Goal: Task Accomplishment & Management: Manage account settings

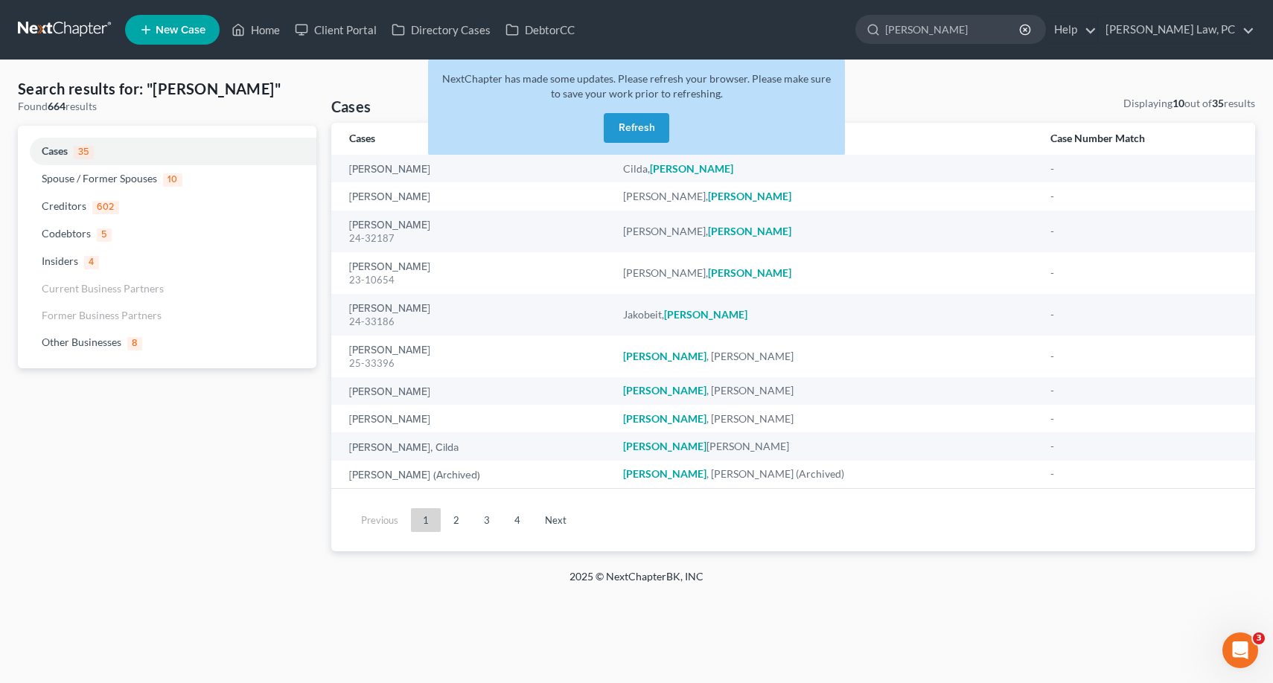
click at [652, 125] on button "Refresh" at bounding box center [636, 128] width 65 height 30
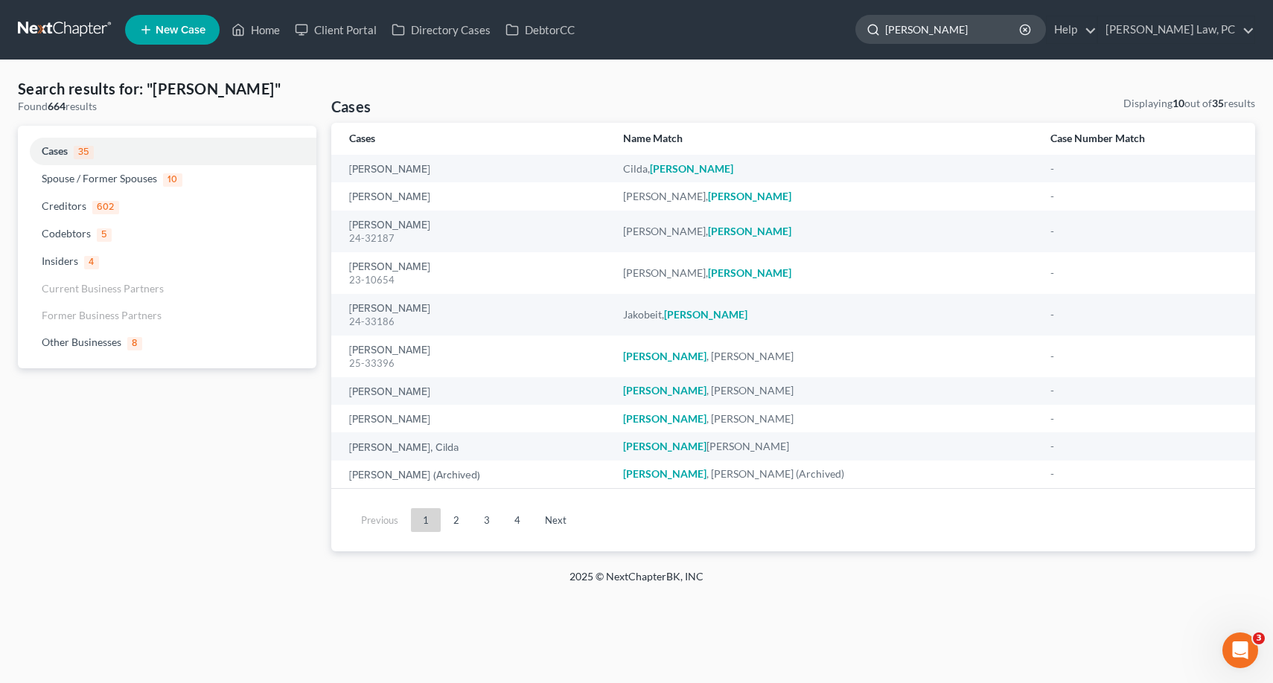
click at [950, 21] on input "[PERSON_NAME]" at bounding box center [953, 30] width 136 height 28
click at [923, 39] on input "[PERSON_NAME]" at bounding box center [953, 30] width 136 height 28
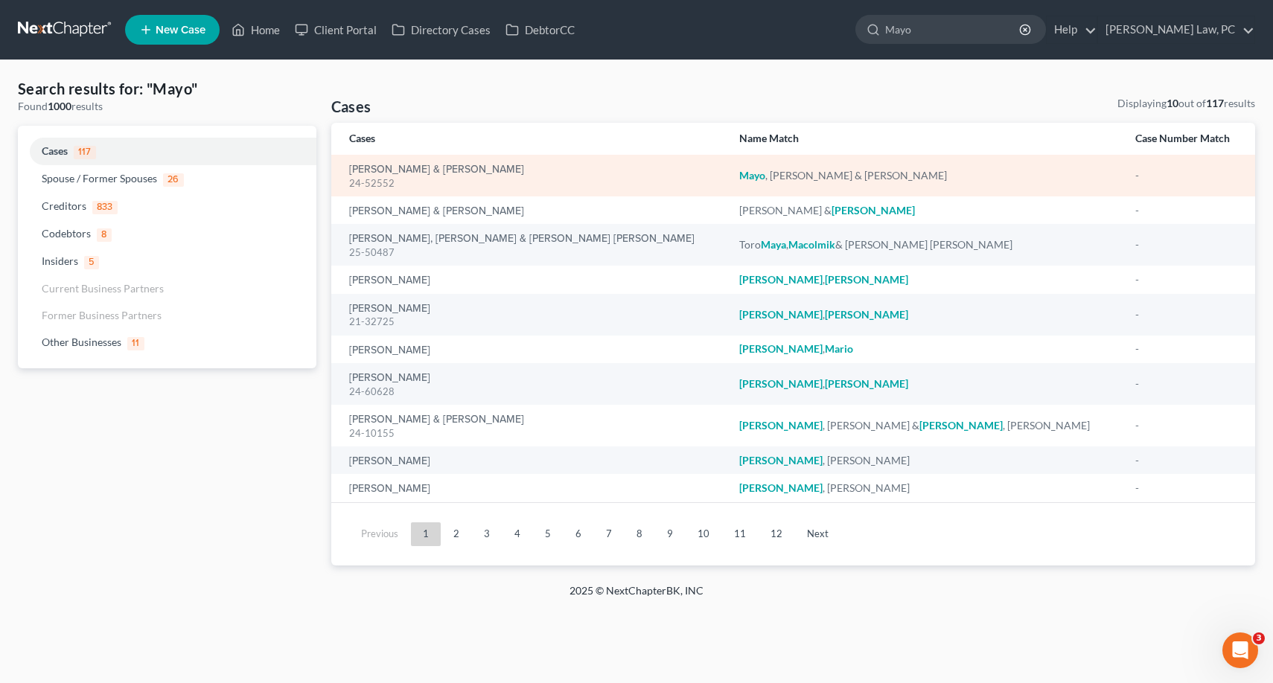
type input "Mayo"
click at [771, 175] on div "Mayo , Leopoldo & Escobedo, Claudia" at bounding box center [925, 175] width 372 height 15
click at [368, 169] on link "Mayo, Leopoldo & Escobedo, Claudia" at bounding box center [436, 169] width 175 height 10
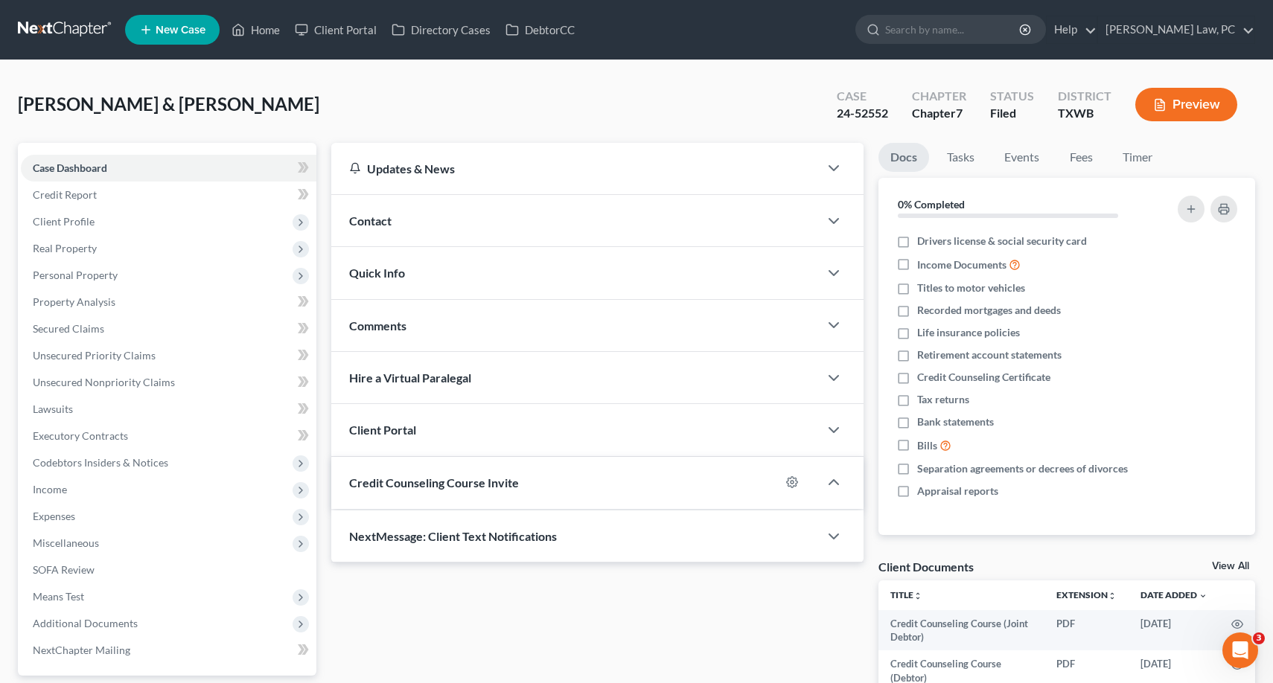
click at [374, 182] on div "Updates & News" at bounding box center [575, 168] width 488 height 51
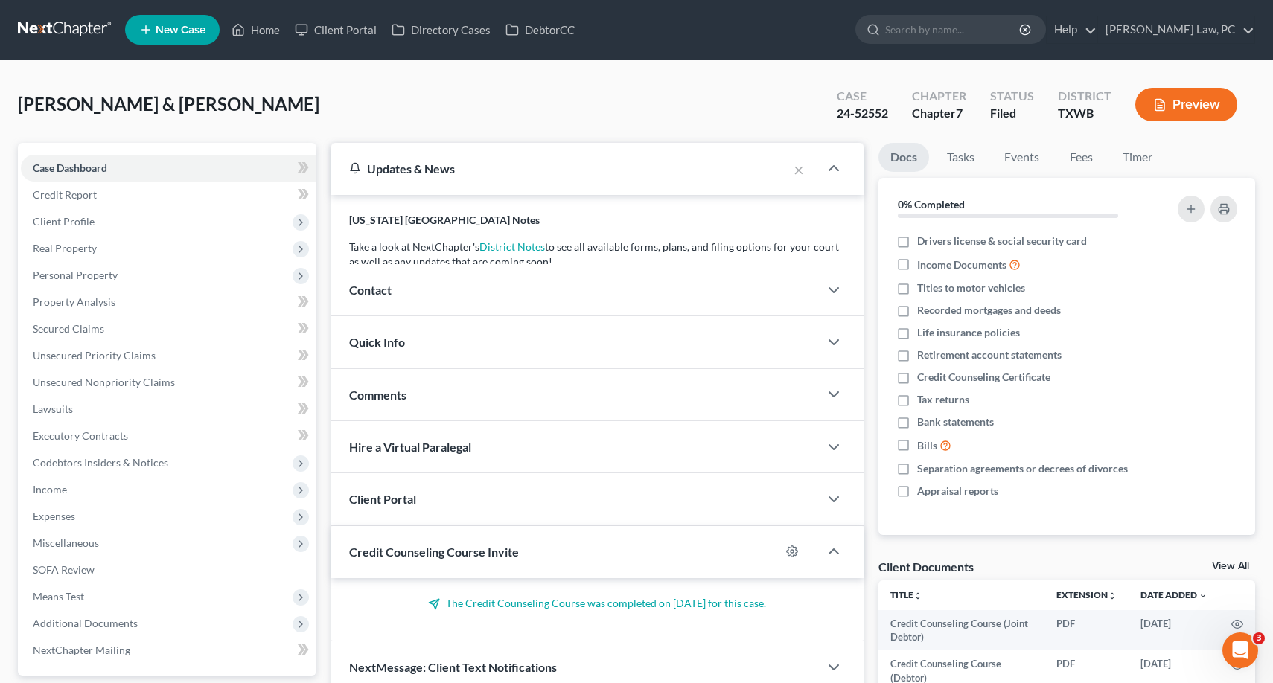
click at [374, 172] on div "Updates & News" at bounding box center [559, 169] width 421 height 16
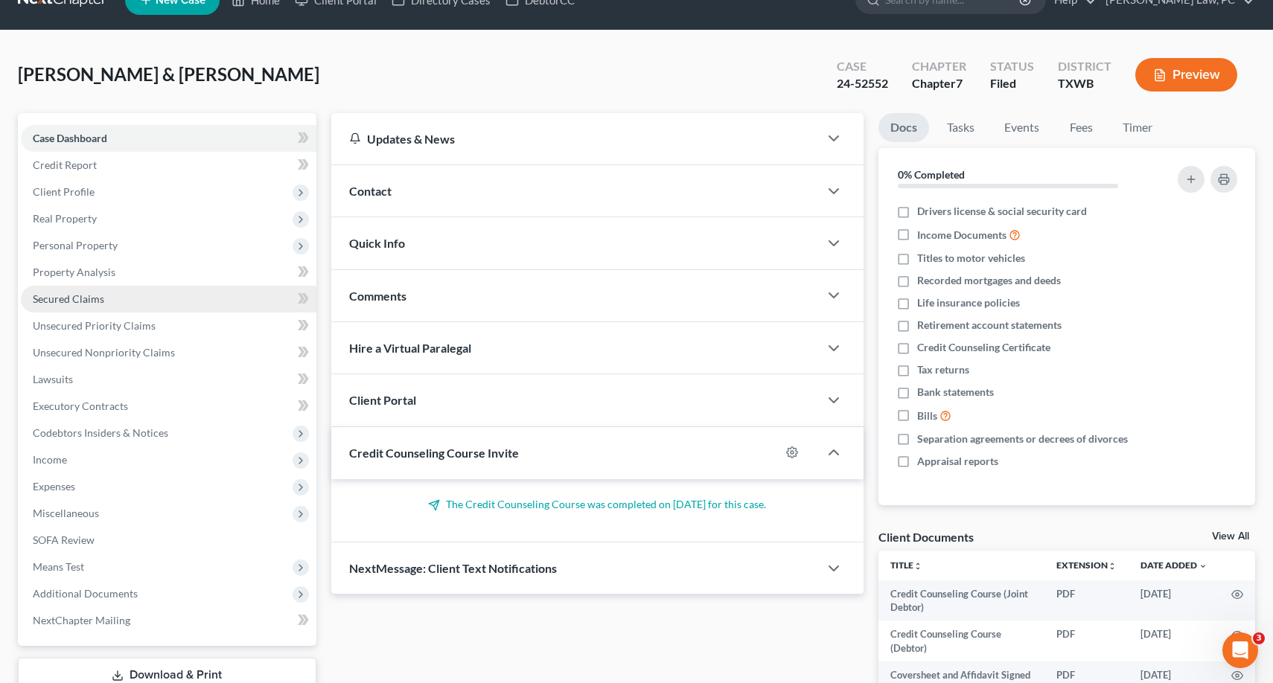
scroll to position [39, 0]
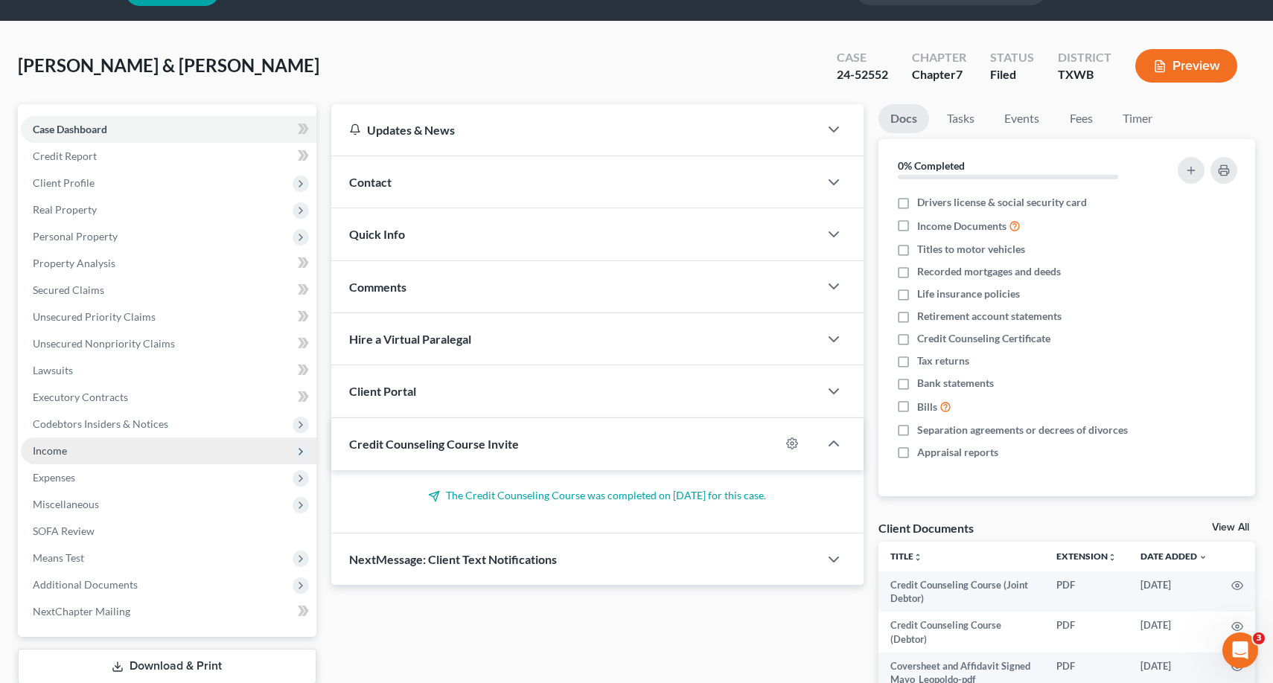
click at [103, 458] on span "Income" at bounding box center [168, 451] width 295 height 27
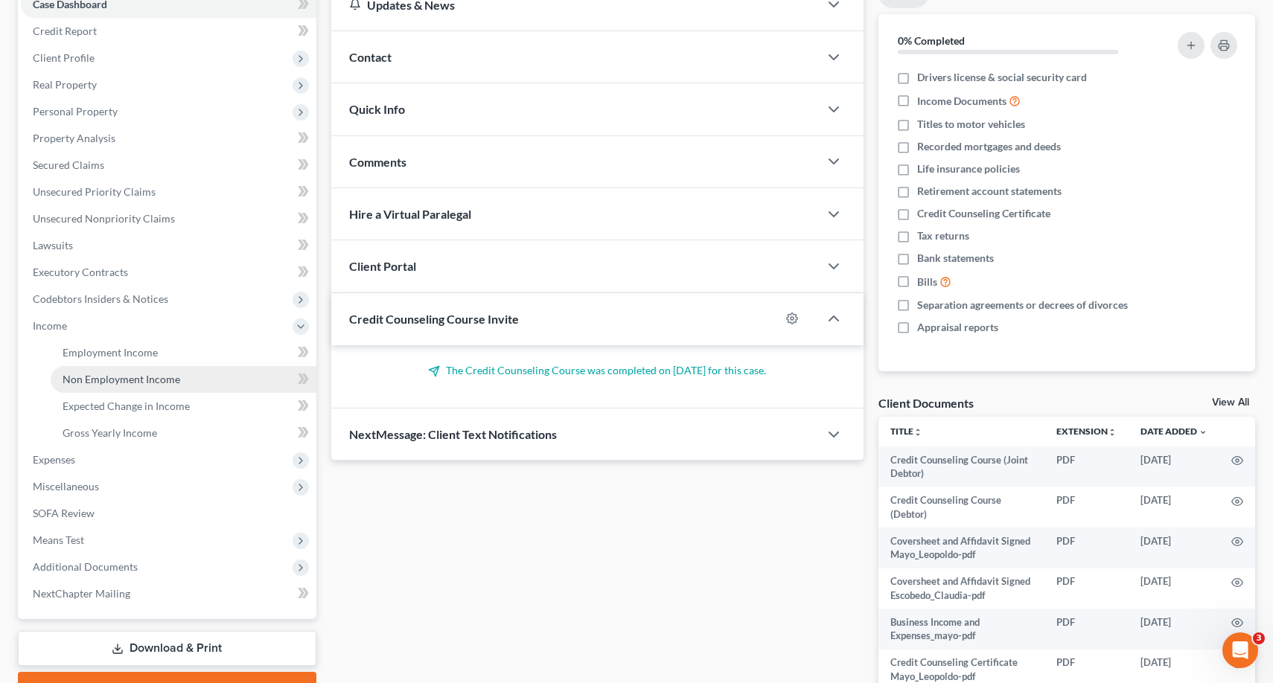
scroll to position [121, 0]
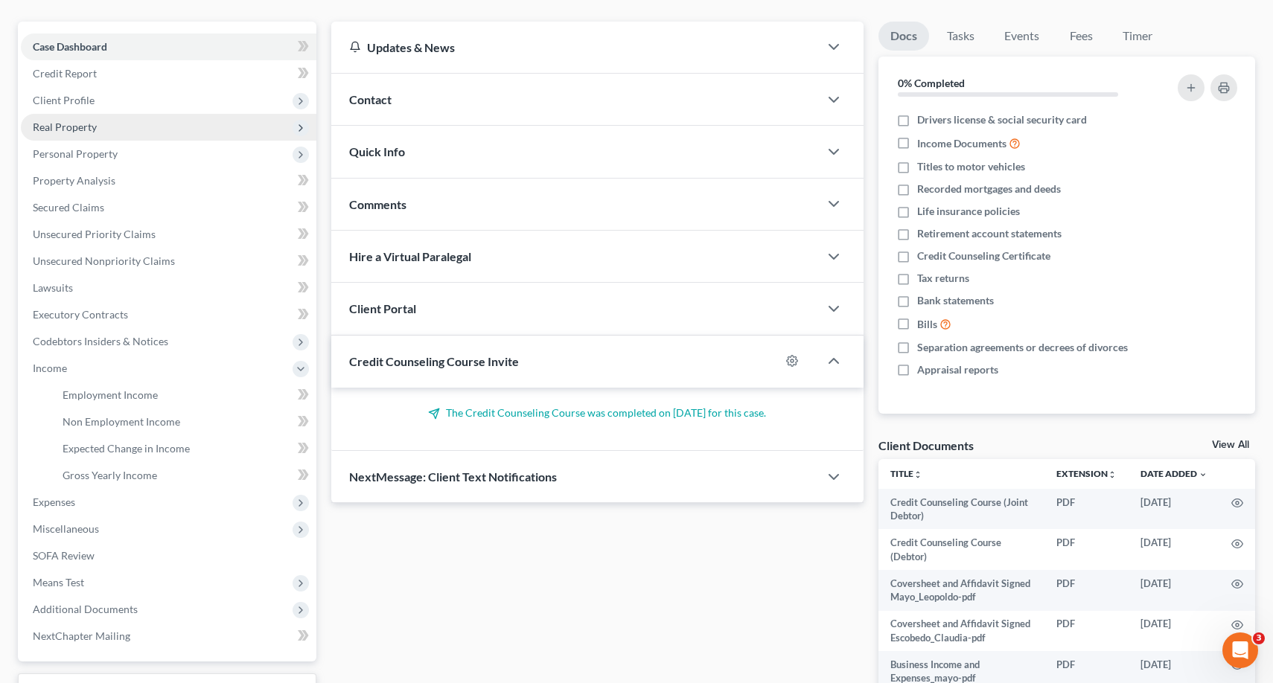
click at [68, 129] on span "Real Property" at bounding box center [65, 127] width 64 height 13
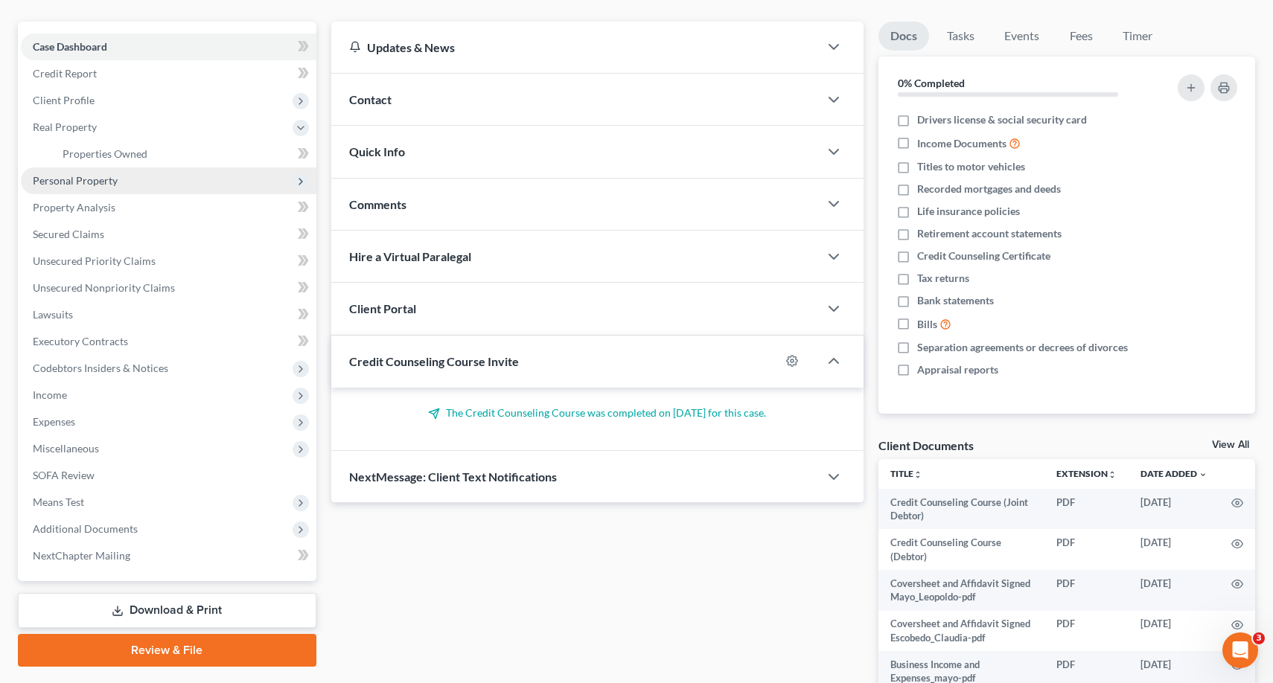
click at [90, 188] on span "Personal Property" at bounding box center [168, 180] width 295 height 27
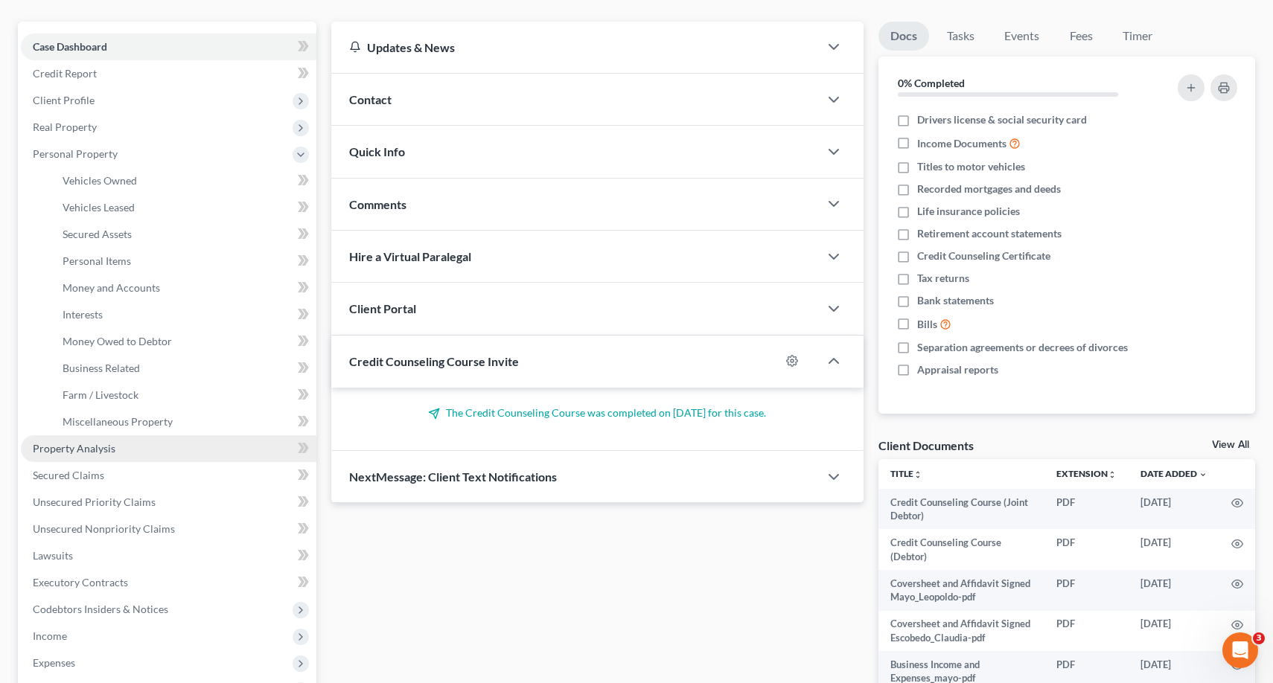
click at [86, 444] on span "Property Analysis" at bounding box center [74, 448] width 83 height 13
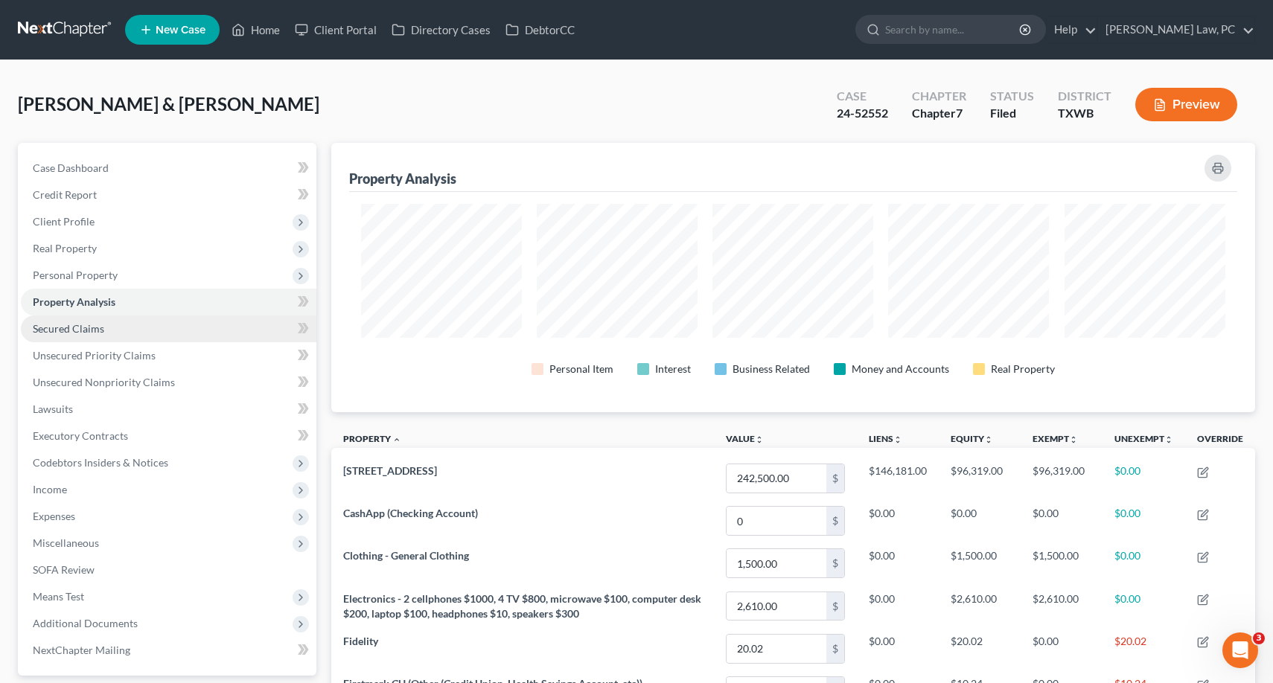
click at [109, 339] on link "Secured Claims" at bounding box center [168, 329] width 295 height 27
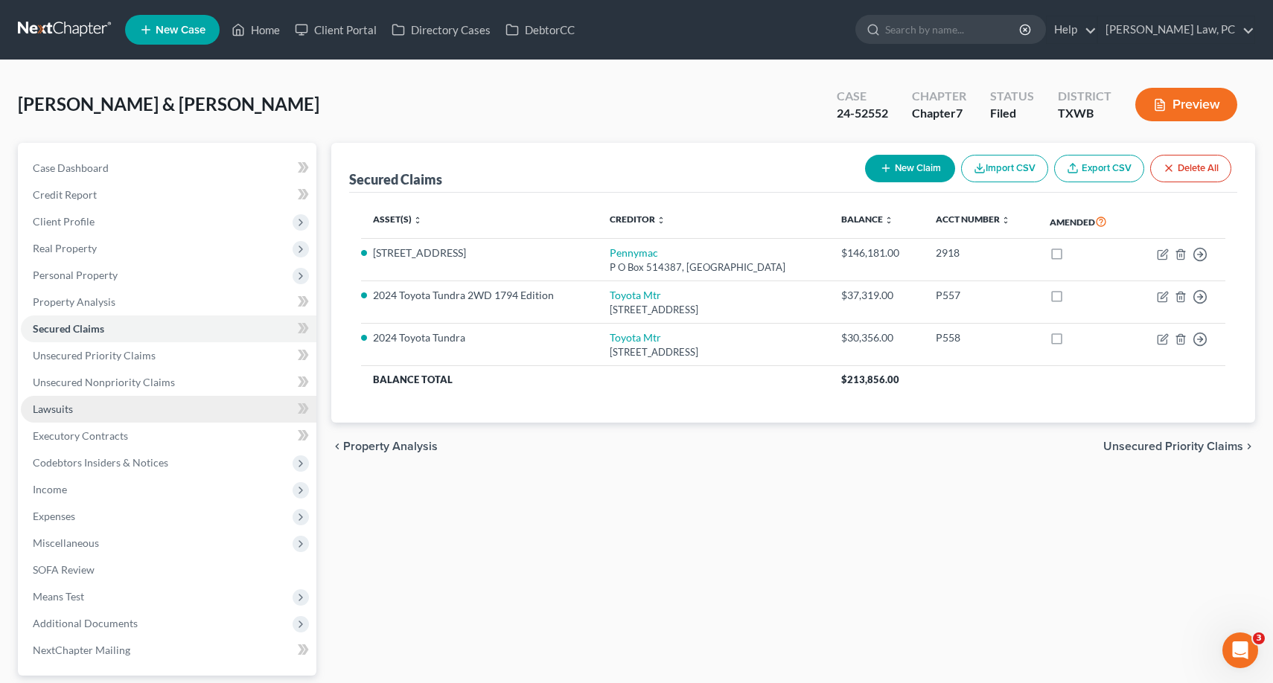
click at [63, 408] on span "Lawsuits" at bounding box center [53, 409] width 40 height 13
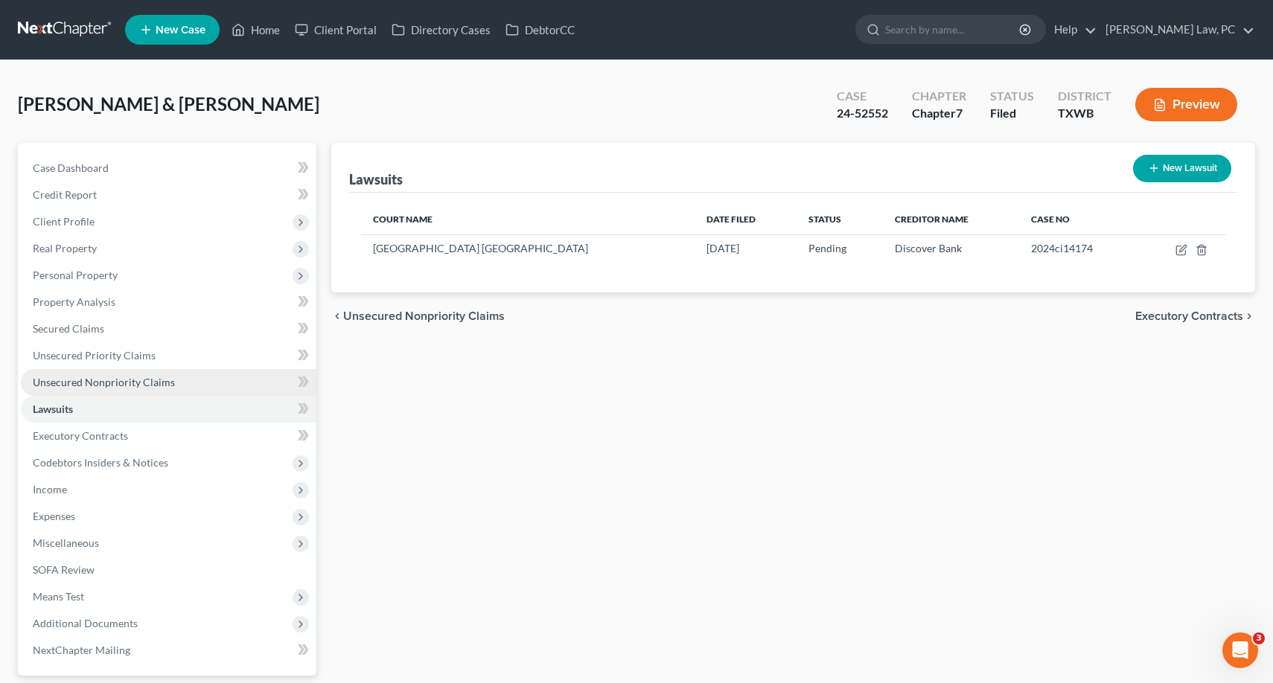
click at [74, 386] on span "Unsecured Nonpriority Claims" at bounding box center [104, 382] width 142 height 13
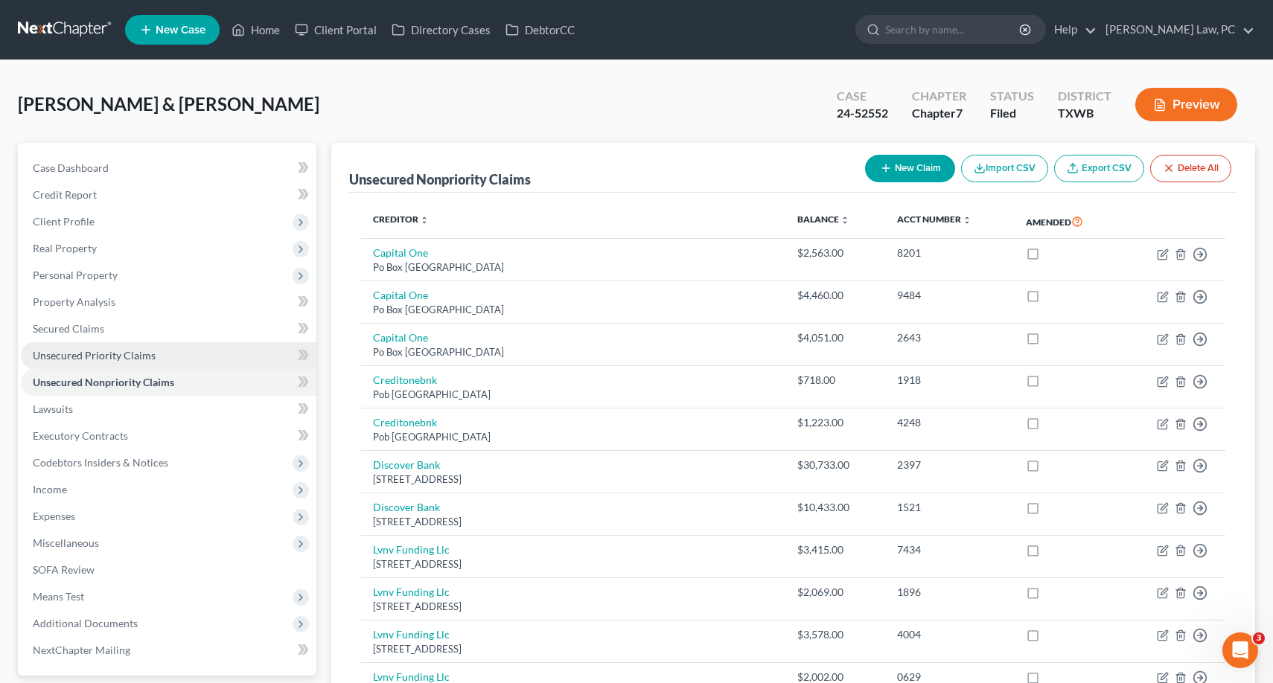
click at [69, 356] on span "Unsecured Priority Claims" at bounding box center [94, 355] width 123 height 13
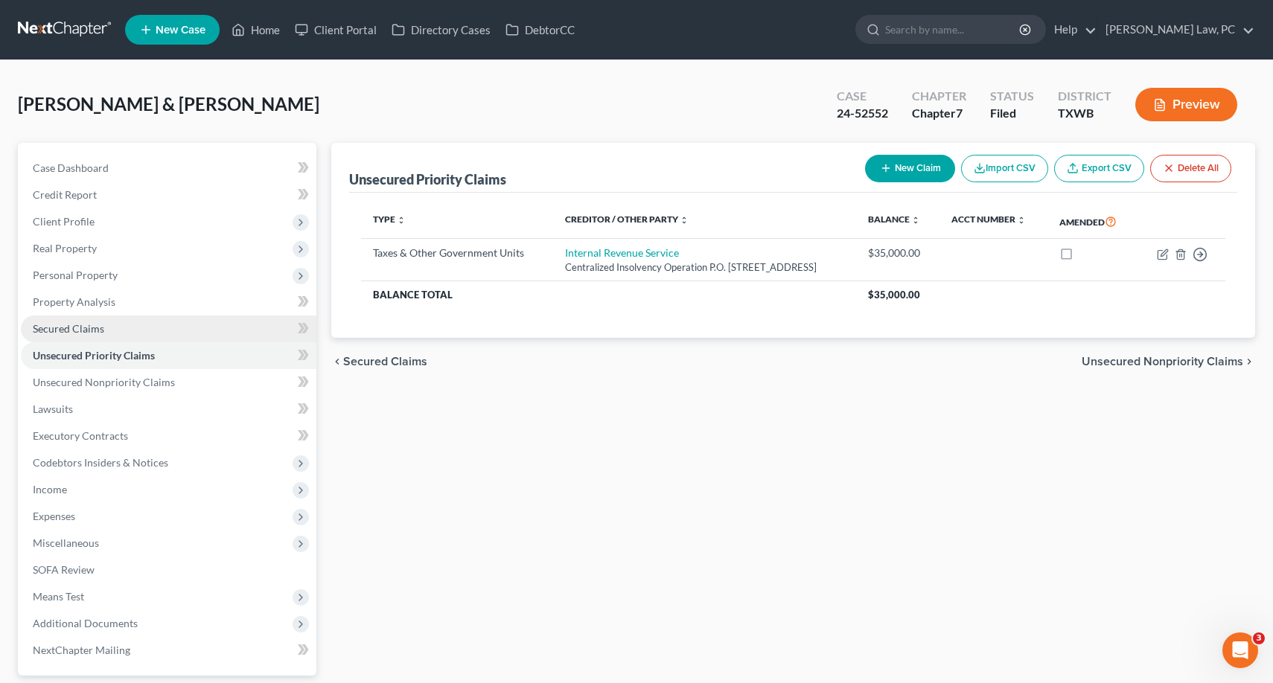
click at [73, 336] on link "Secured Claims" at bounding box center [168, 329] width 295 height 27
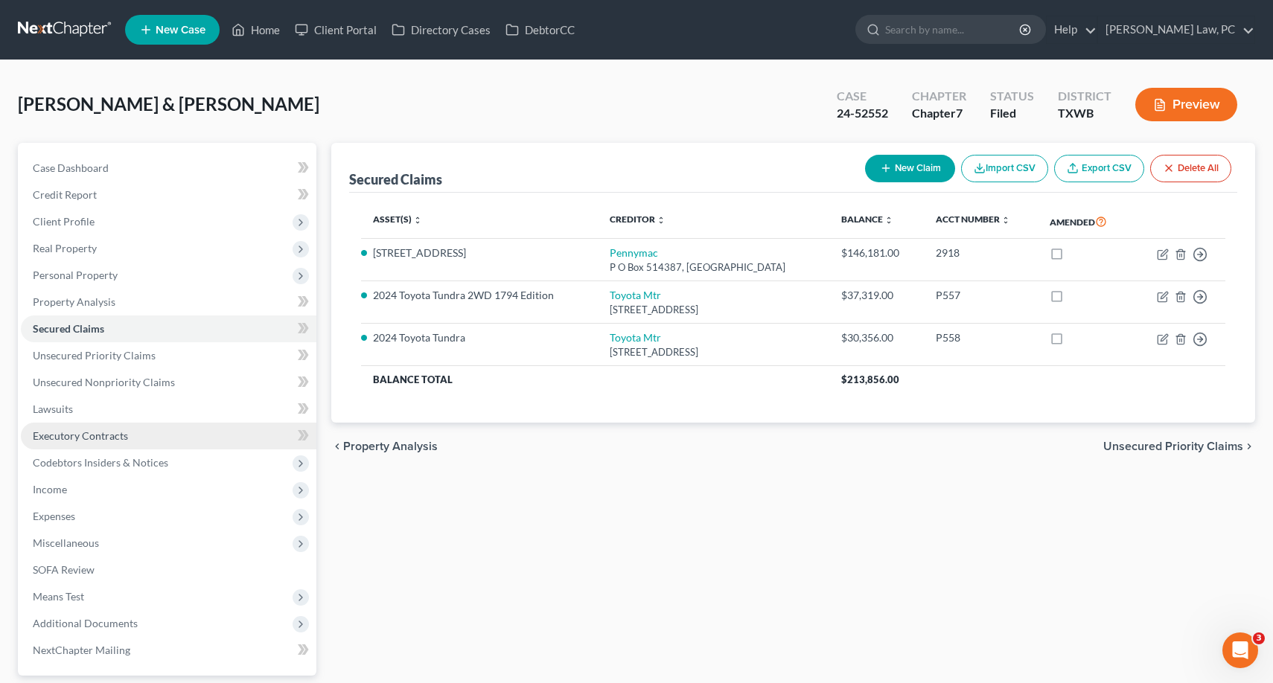
click at [115, 434] on span "Executory Contracts" at bounding box center [80, 435] width 95 height 13
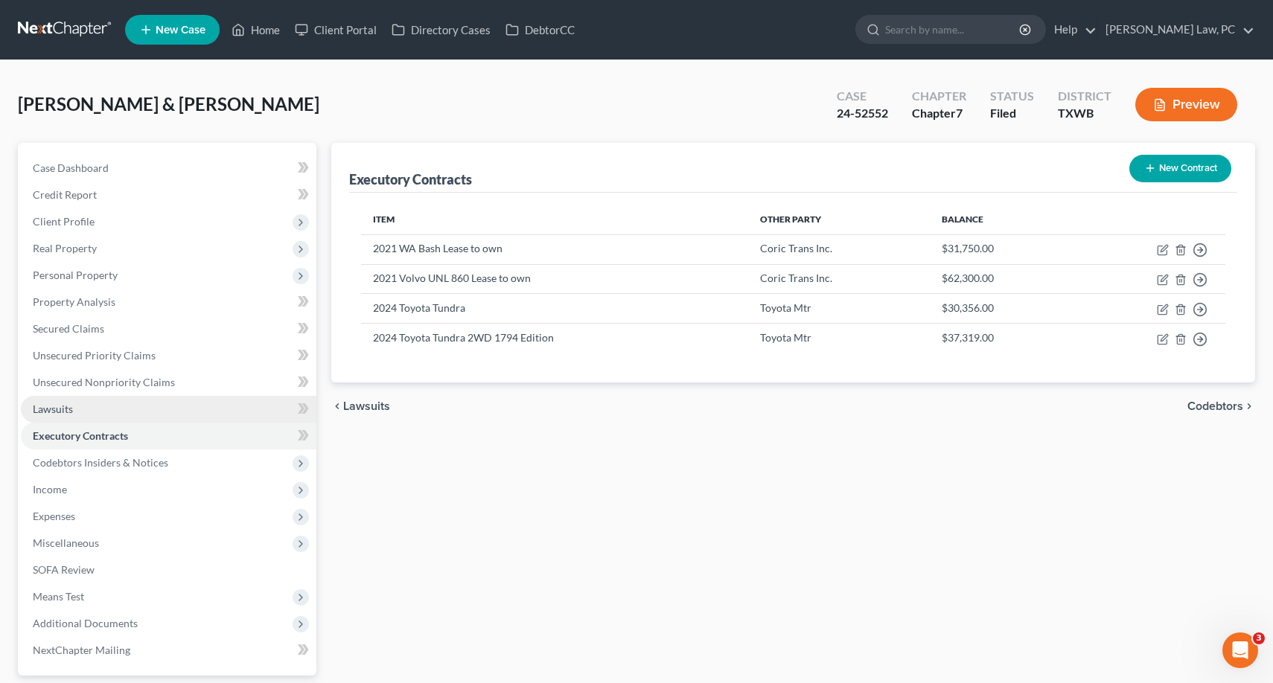
click at [141, 409] on link "Lawsuits" at bounding box center [168, 409] width 295 height 27
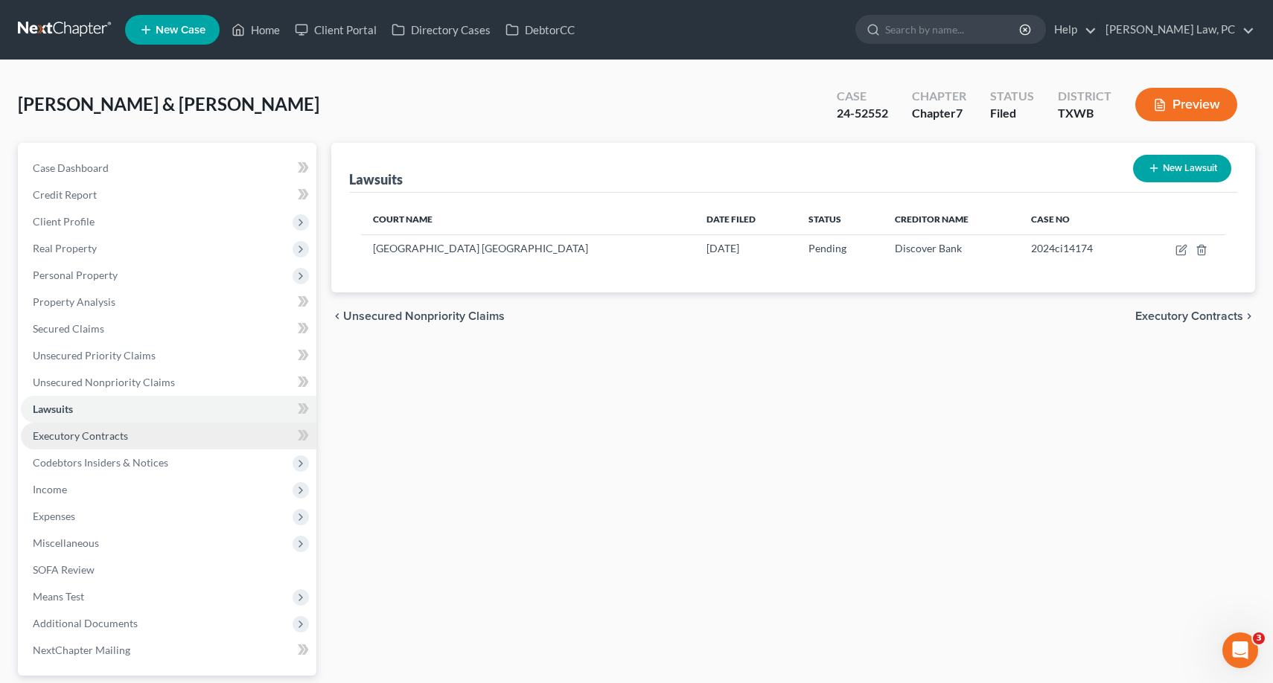
click at [127, 435] on link "Executory Contracts" at bounding box center [168, 436] width 295 height 27
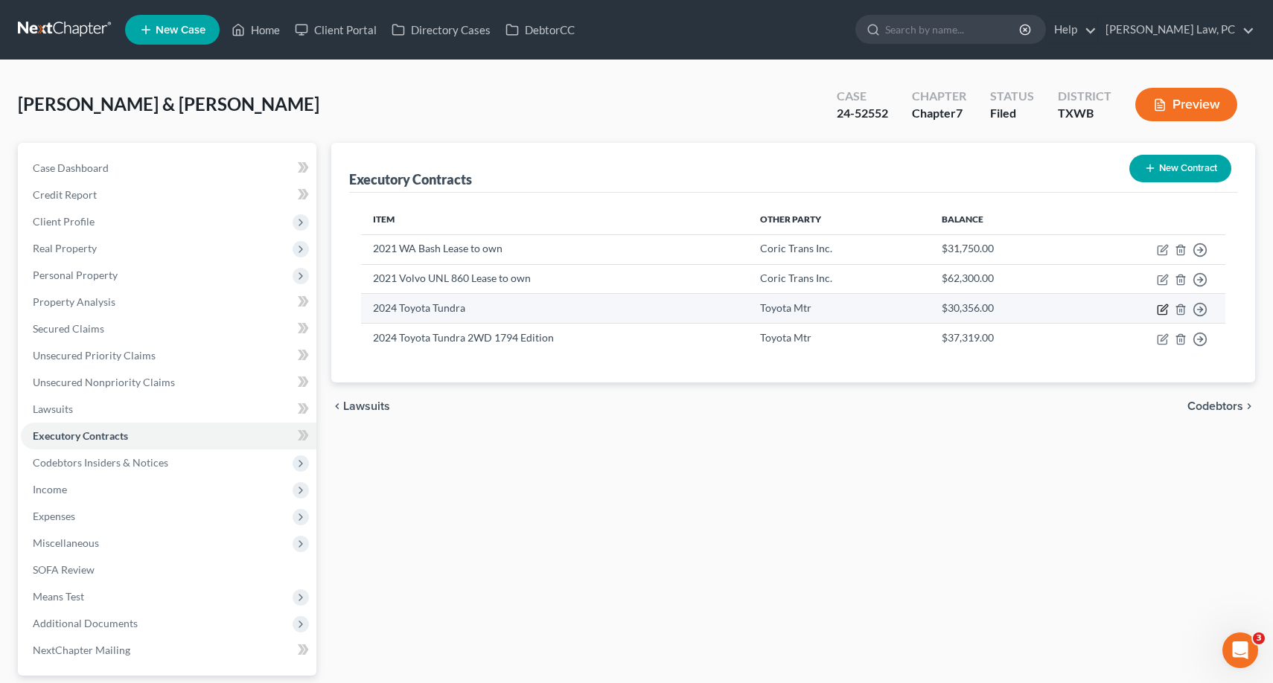
click at [1160, 313] on icon "button" at bounding box center [1162, 310] width 12 height 12
select select "33"
select select "2"
select select "1"
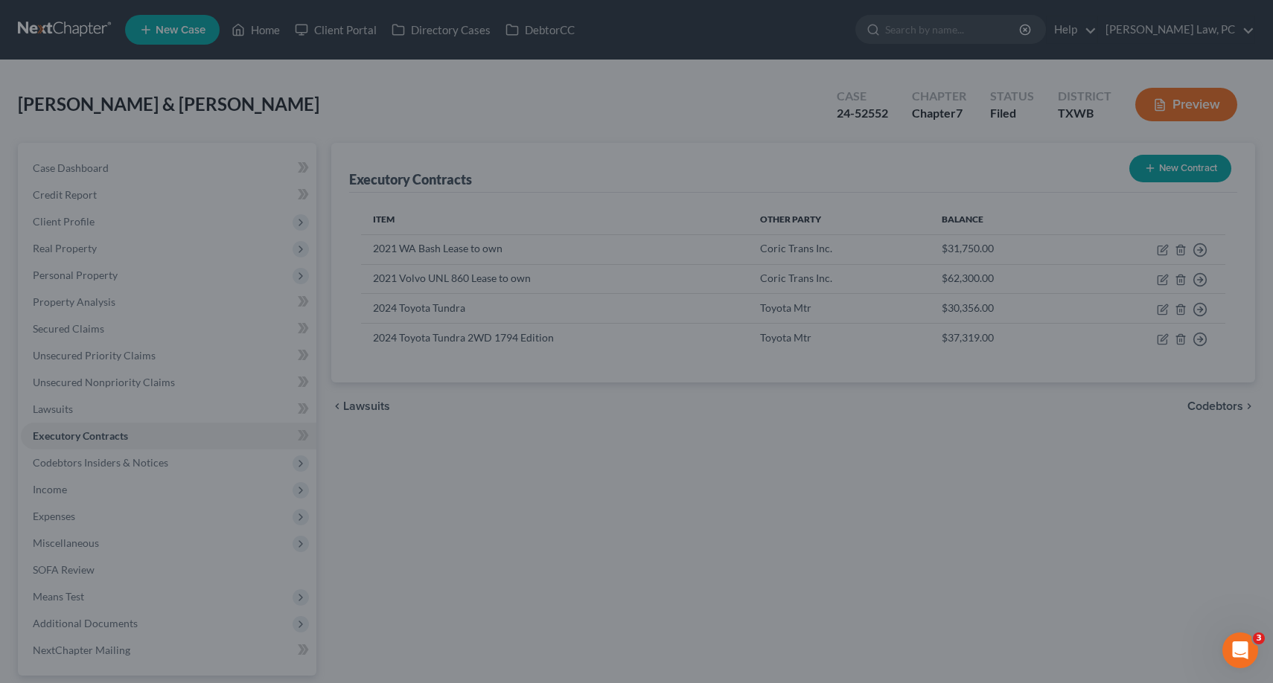
click at [1096, 429] on div "Edit Contract × Description of non-residential real property * Description of I…" at bounding box center [636, 341] width 1273 height 683
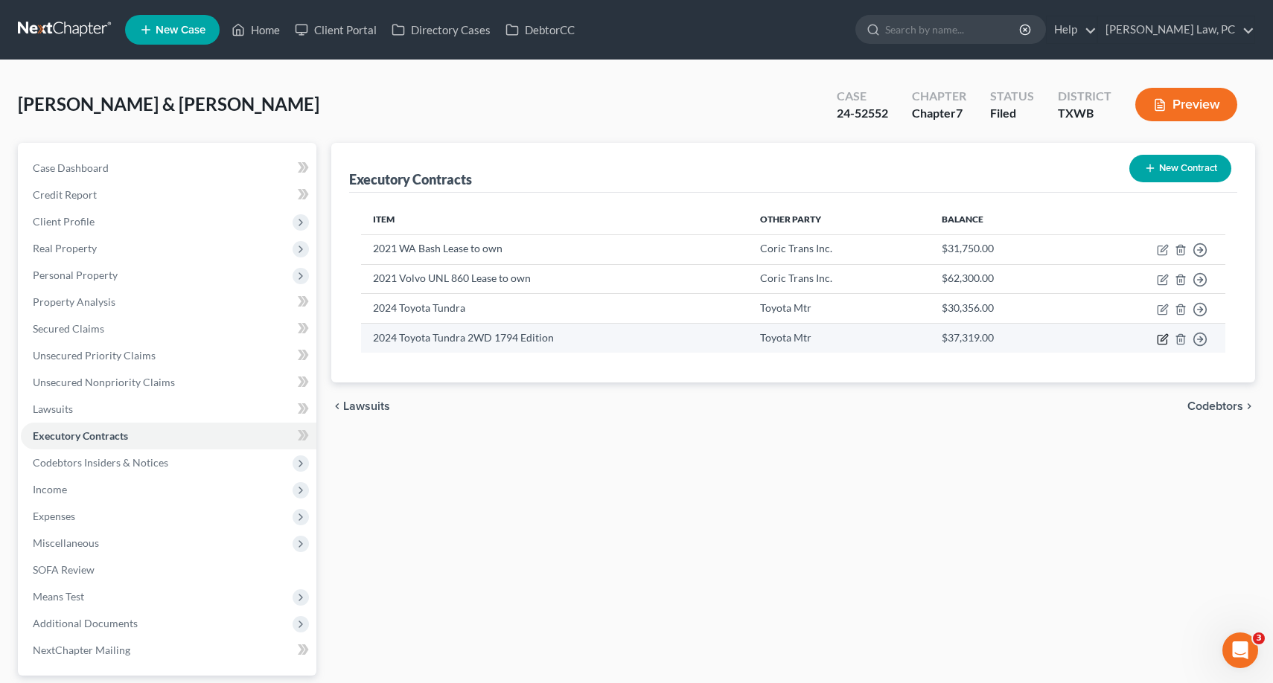
click at [1162, 342] on icon "button" at bounding box center [1162, 339] width 12 height 12
select select "33"
select select "2"
select select "1"
select select "0"
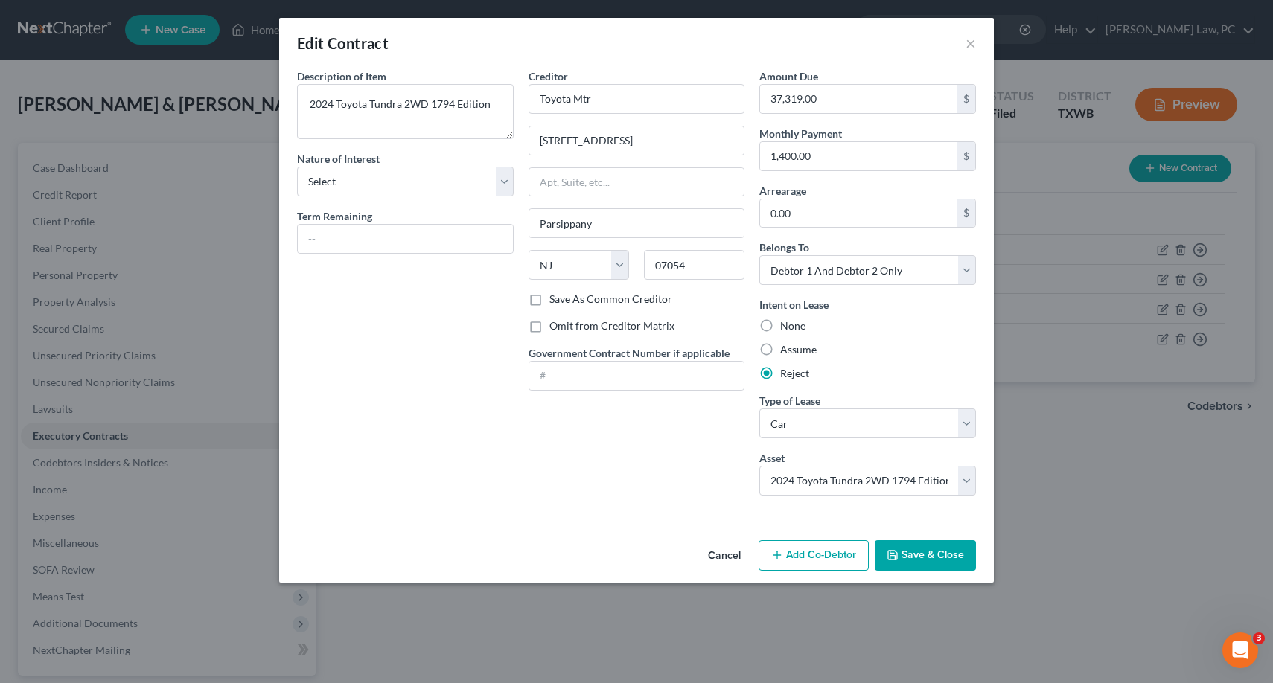
click at [1052, 462] on div "Edit Contract × Description of non-residential real property * Description of I…" at bounding box center [636, 341] width 1273 height 683
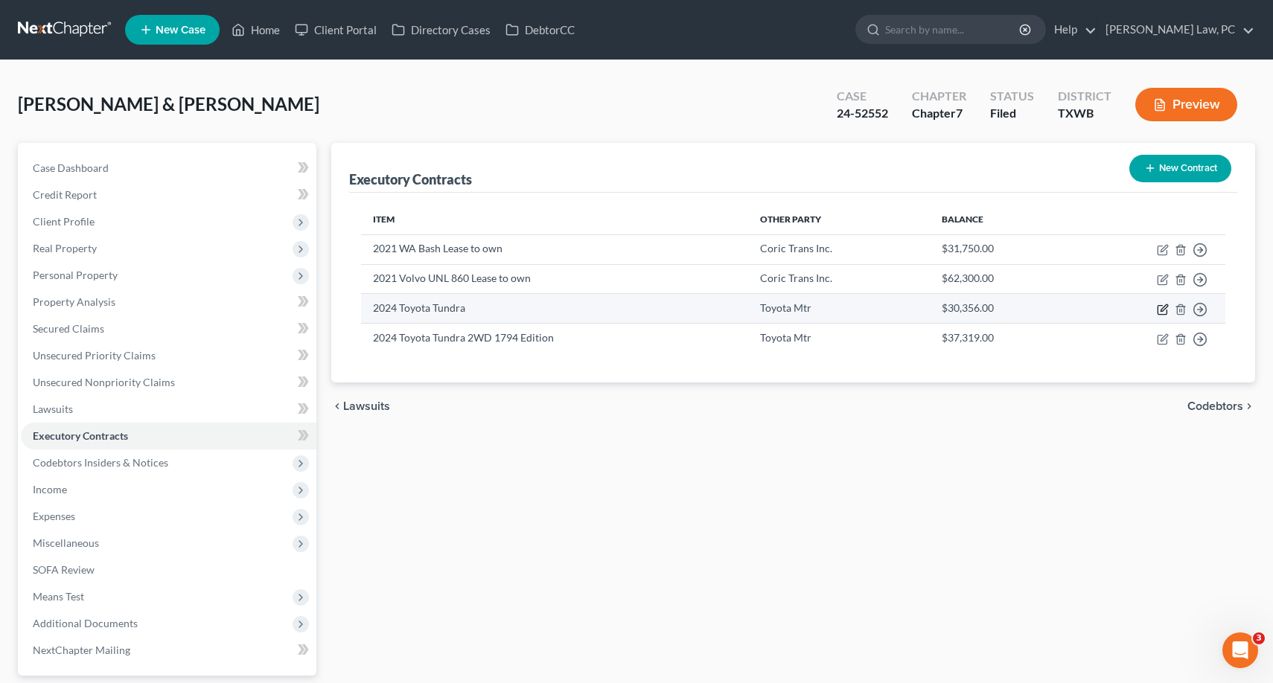
click at [1162, 313] on icon "button" at bounding box center [1162, 310] width 12 height 12
select select "33"
select select "2"
select select "1"
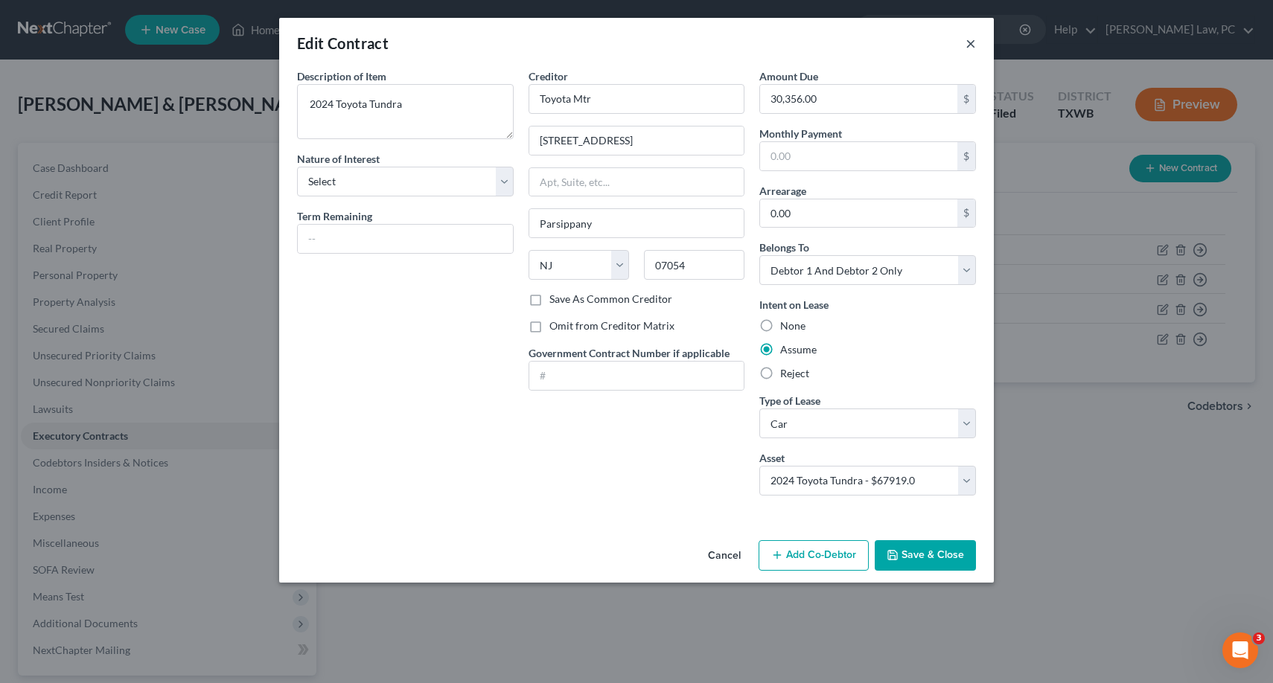
click at [967, 46] on button "×" at bounding box center [970, 43] width 10 height 18
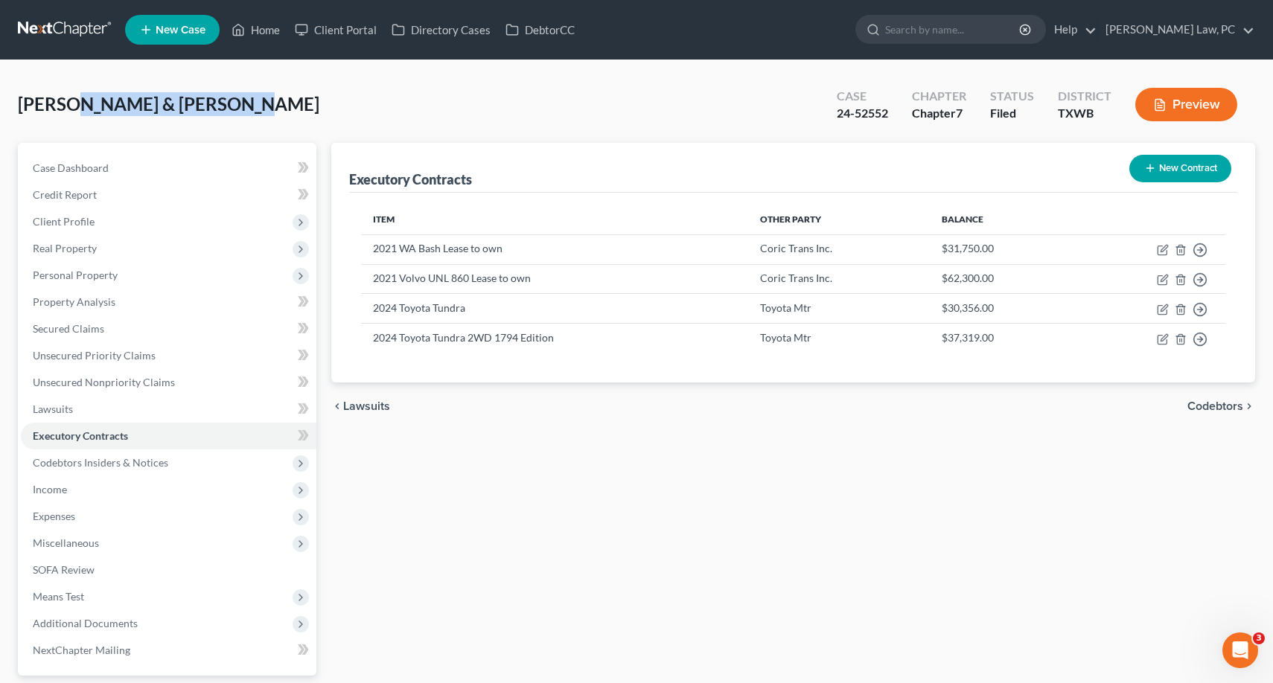
drag, startPoint x: 71, startPoint y: 108, endPoint x: 236, endPoint y: 107, distance: 165.2
click at [236, 107] on span "Mayo, Leopoldo & Escobedo, Claudia" at bounding box center [168, 104] width 301 height 22
copy span "Leopoldo & Escobedo"
click at [1164, 312] on icon "button" at bounding box center [1162, 310] width 12 height 12
select select "33"
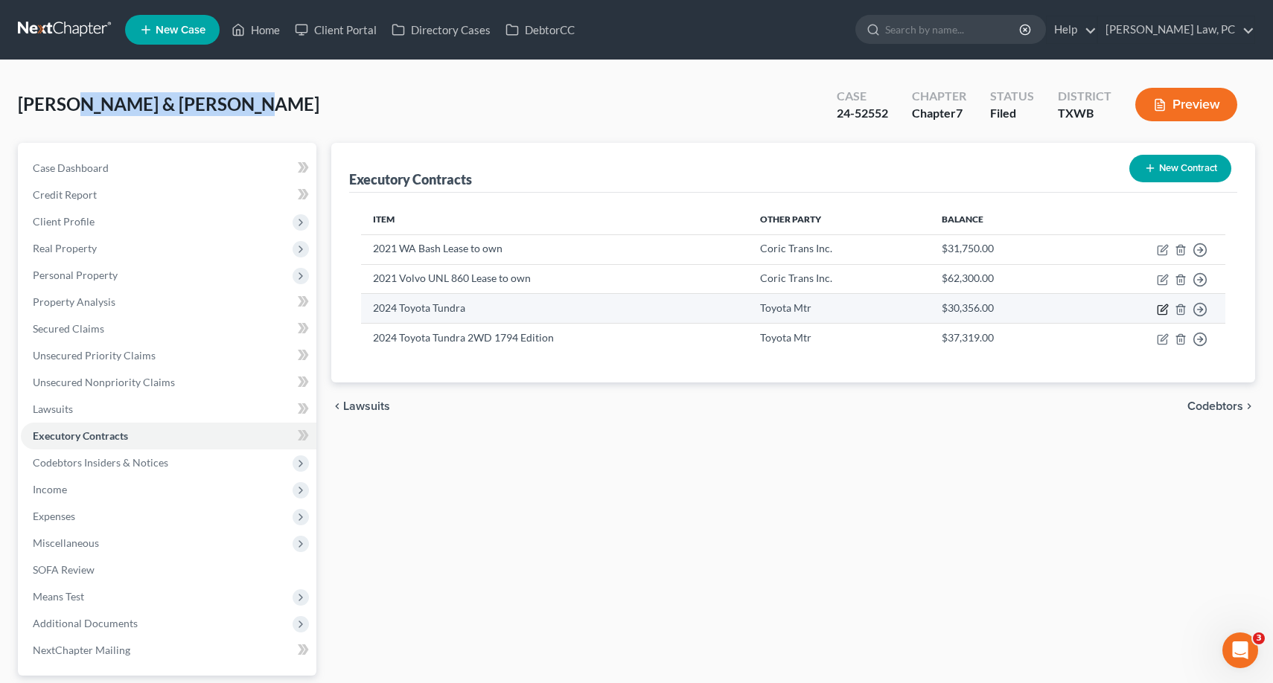
select select "2"
select select "1"
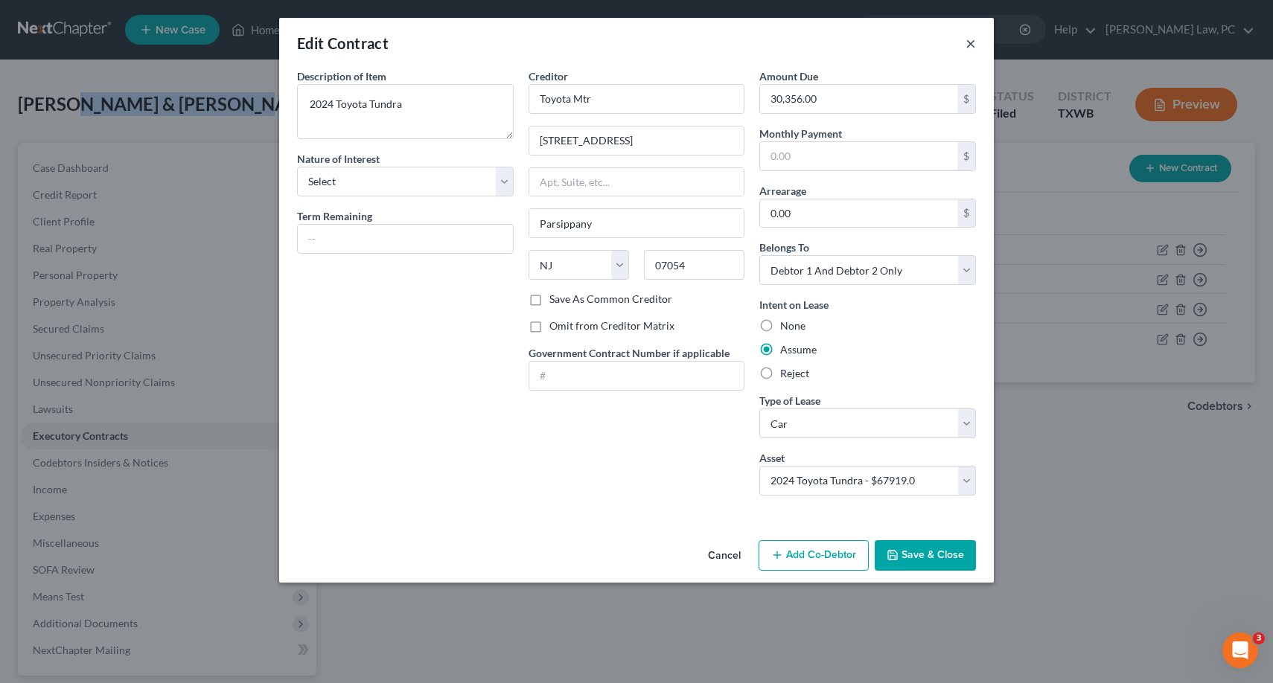
click at [970, 46] on button "×" at bounding box center [970, 43] width 10 height 18
